Goal: Check status: Check status

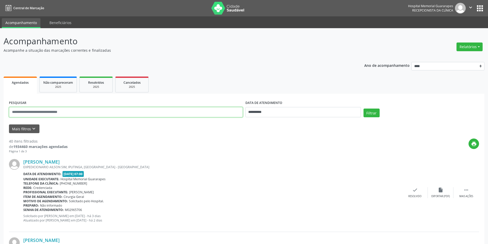
click at [186, 110] on input "text" at bounding box center [126, 112] width 234 height 10
type input "*"
type input "**********"
click at [289, 114] on input "**********" at bounding box center [304, 112] width 116 height 10
click at [249, 121] on span at bounding box center [250, 122] width 9 height 9
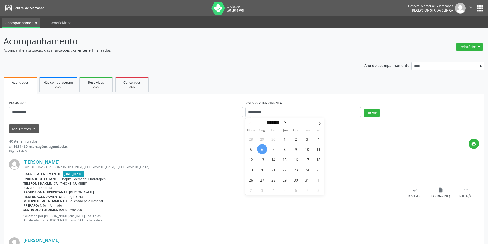
select select "*"
click at [267, 139] on span "1" at bounding box center [262, 139] width 10 height 10
type input "**********"
click at [317, 124] on span at bounding box center [320, 122] width 9 height 9
select select "*"
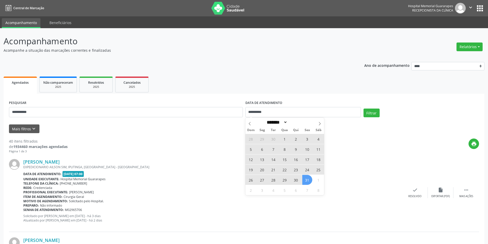
drag, startPoint x: 307, startPoint y: 180, endPoint x: 373, endPoint y: 135, distance: 79.7
click at [307, 179] on span "31" at bounding box center [308, 180] width 10 height 10
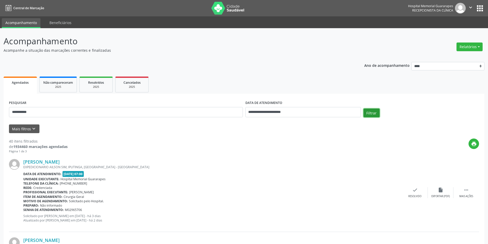
click at [375, 116] on button "Filtrar" at bounding box center [372, 113] width 16 height 9
click at [75, 174] on span "[DATE] 09:30" at bounding box center [74, 174] width 22 height 6
click at [71, 174] on span "[DATE] 09:30" at bounding box center [74, 174] width 22 height 6
drag, startPoint x: 71, startPoint y: 178, endPoint x: 74, endPoint y: 187, distance: 9.5
click at [71, 179] on span "Hospital Memorial Guararapes" at bounding box center [83, 179] width 45 height 4
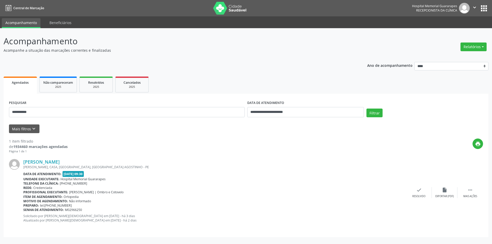
drag, startPoint x: 78, startPoint y: 194, endPoint x: 84, endPoint y: 195, distance: 5.5
click at [79, 194] on div "[PERSON_NAME] [PERSON_NAME], CASA, [GEOGRAPHIC_DATA], [GEOGRAPHIC_DATA] AGOSTIN…" at bounding box center [214, 192] width 383 height 67
drag, startPoint x: 84, startPoint y: 195, endPoint x: 111, endPoint y: 196, distance: 27.7
click at [104, 195] on div "[PERSON_NAME] [PERSON_NAME], CASA, [GEOGRAPHIC_DATA], [GEOGRAPHIC_DATA] AGOSTIN…" at bounding box center [214, 192] width 383 height 67
click at [142, 197] on div "Item de agendamento: [GEOGRAPHIC_DATA]" at bounding box center [214, 197] width 383 height 4
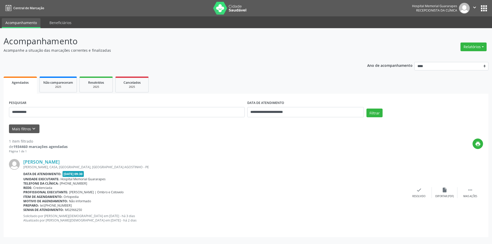
drag, startPoint x: 136, startPoint y: 198, endPoint x: 128, endPoint y: 200, distance: 8.2
click at [130, 200] on div "[PERSON_NAME] [PERSON_NAME], CASA, [GEOGRAPHIC_DATA], [GEOGRAPHIC_DATA] AGOSTIN…" at bounding box center [214, 192] width 383 height 67
drag, startPoint x: 87, startPoint y: 206, endPoint x: 82, endPoint y: 202, distance: 7.6
click at [82, 203] on div "[PERSON_NAME] [PERSON_NAME], CASA, [GEOGRAPHIC_DATA], [GEOGRAPHIC_DATA] AGOSTIN…" at bounding box center [214, 192] width 383 height 67
click at [132, 180] on div "Unidade executante: [GEOGRAPHIC_DATA]" at bounding box center [214, 179] width 383 height 4
